Goal: Task Accomplishment & Management: Complete application form

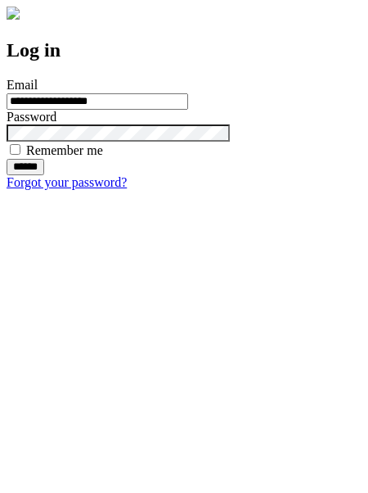
type input "**********"
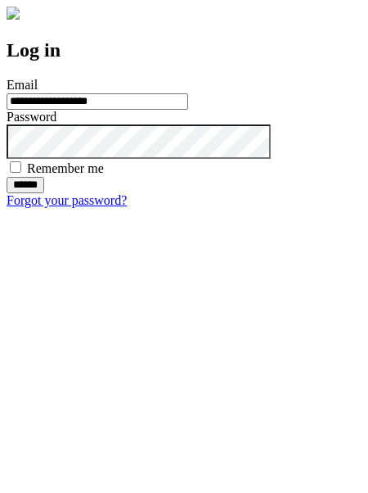
click at [44, 193] on input "******" at bounding box center [26, 185] width 38 height 16
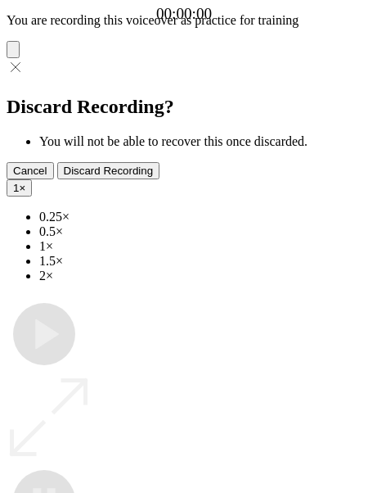
type input "**********"
